Goal: Navigation & Orientation: Find specific page/section

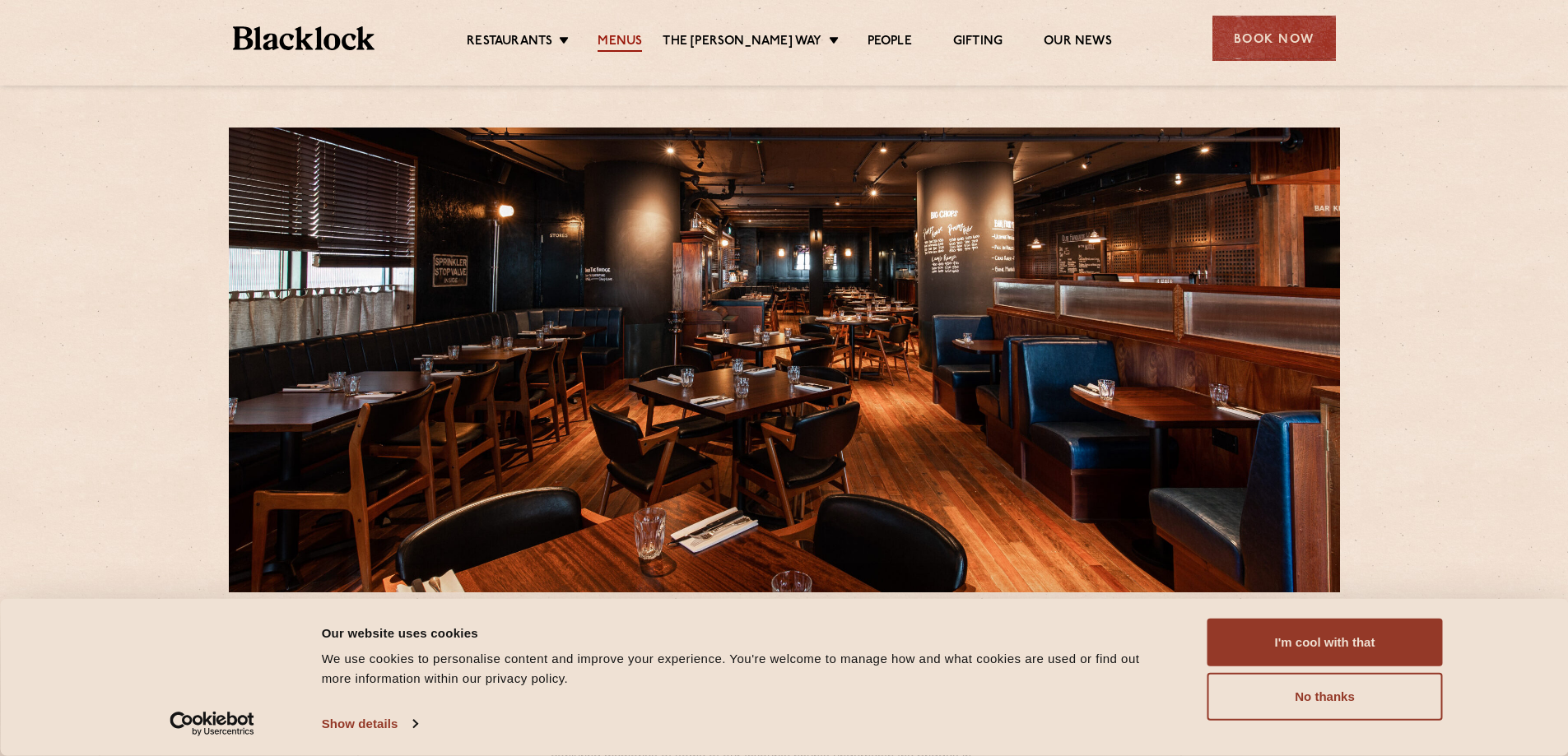
click at [627, 43] on link "Menus" at bounding box center [619, 43] width 45 height 18
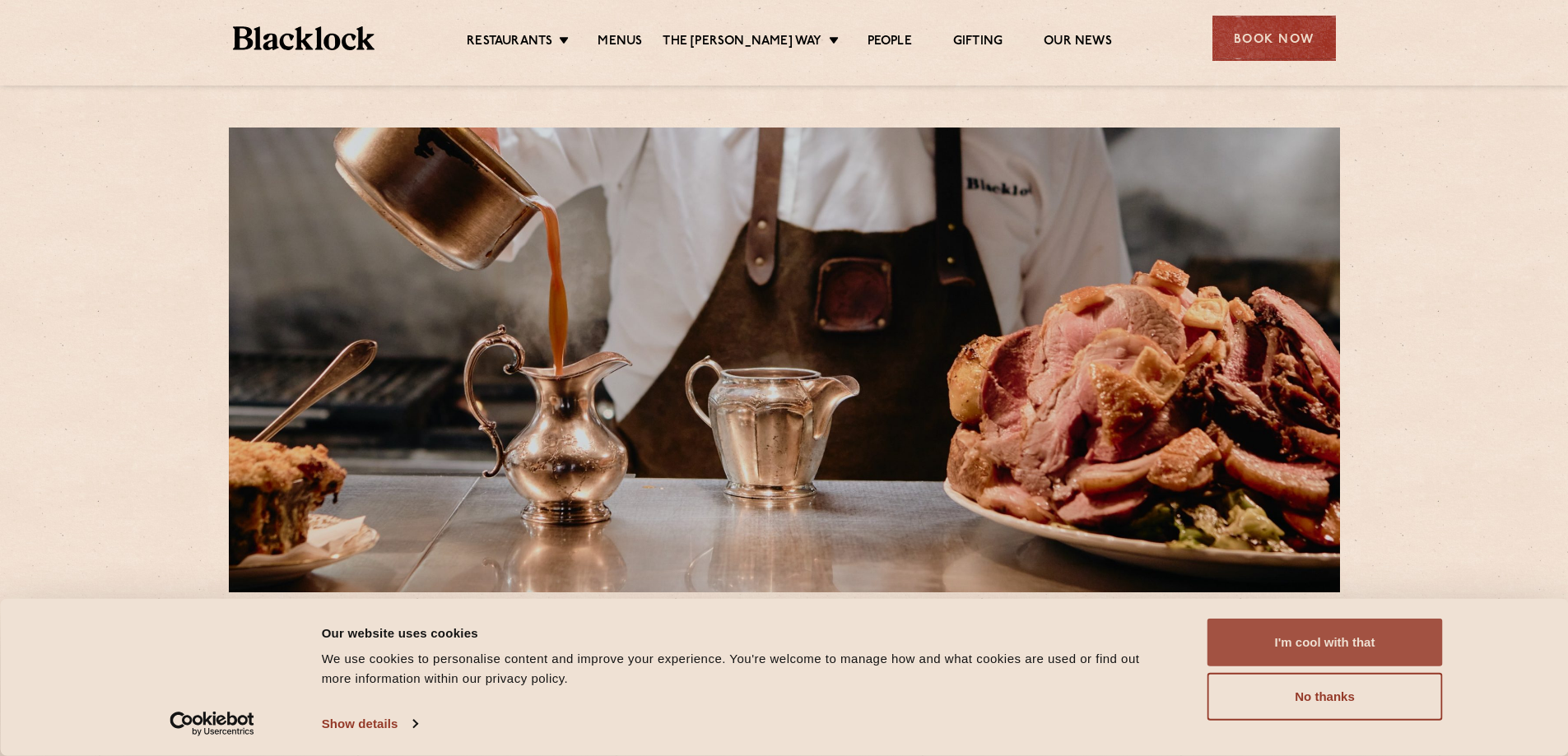
click at [1356, 644] on button "I'm cool with that" at bounding box center [1325, 643] width 236 height 48
